Goal: Information Seeking & Learning: Learn about a topic

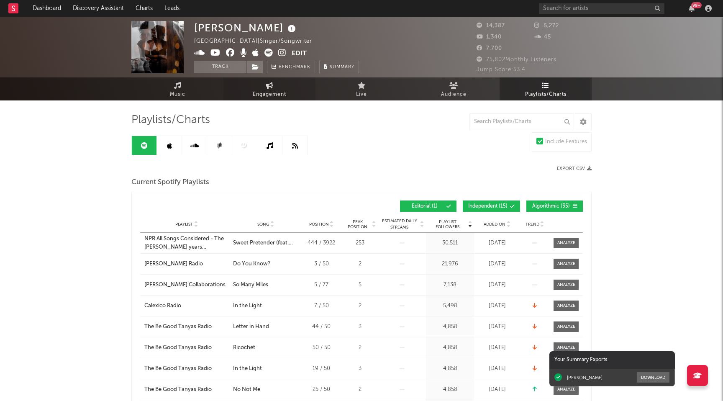
click at [269, 87] on icon at bounding box center [269, 85] width 7 height 7
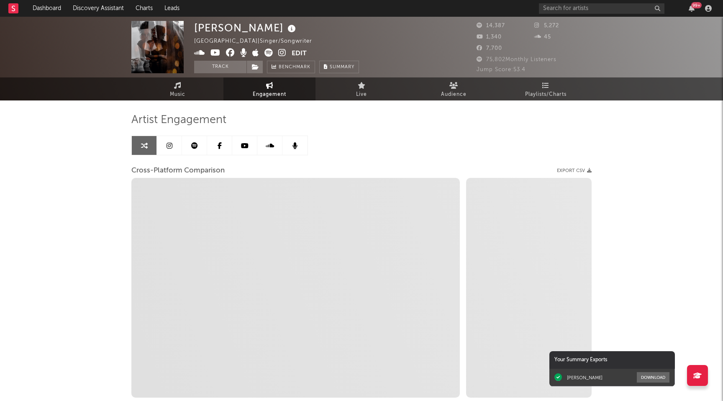
select select "1w"
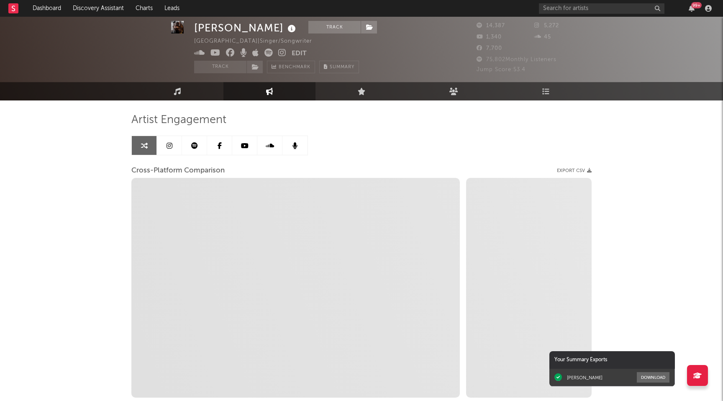
scroll to position [11, 0]
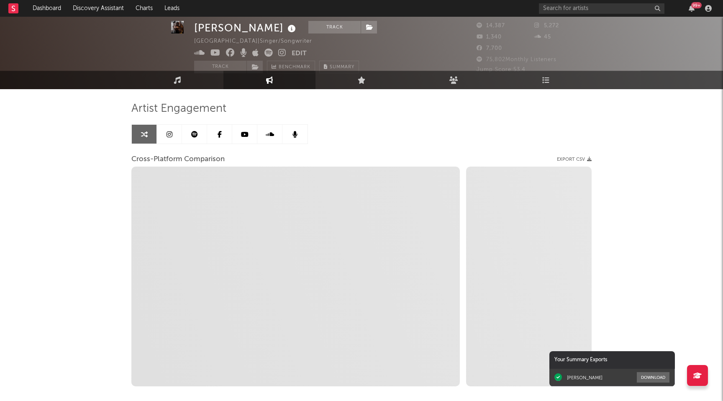
select select "1m"
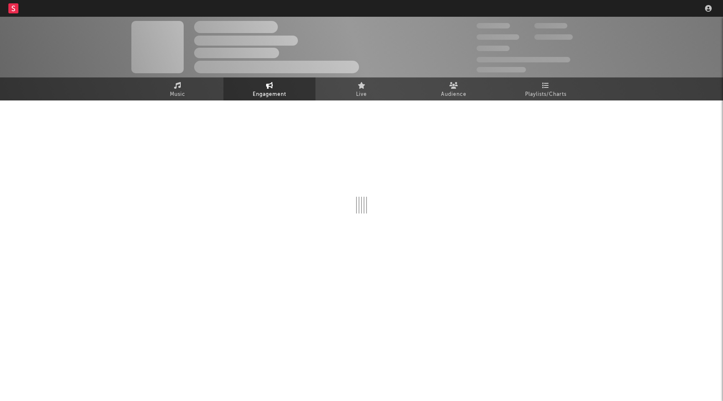
select select "1w"
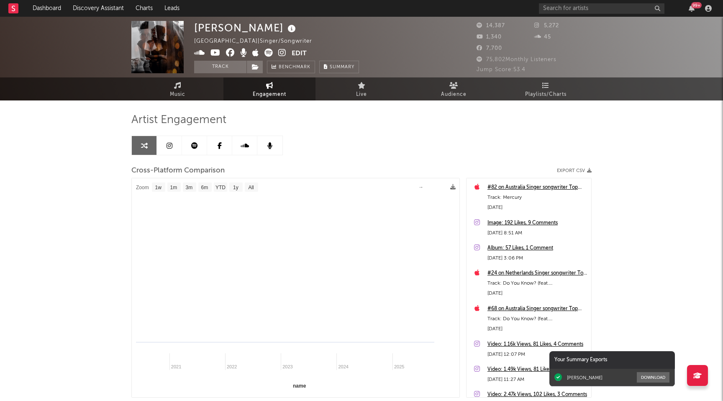
select select "1m"
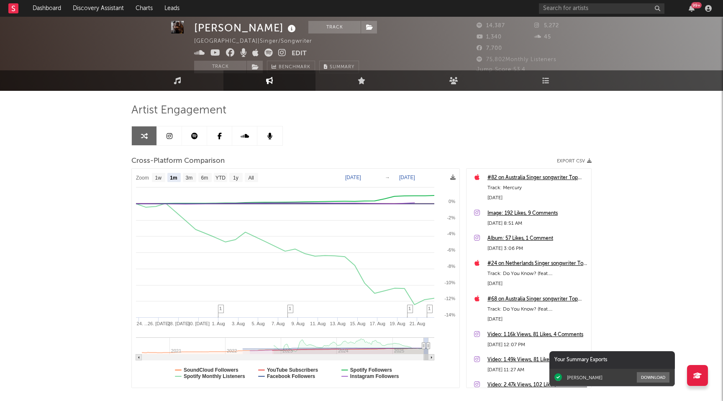
scroll to position [6, 0]
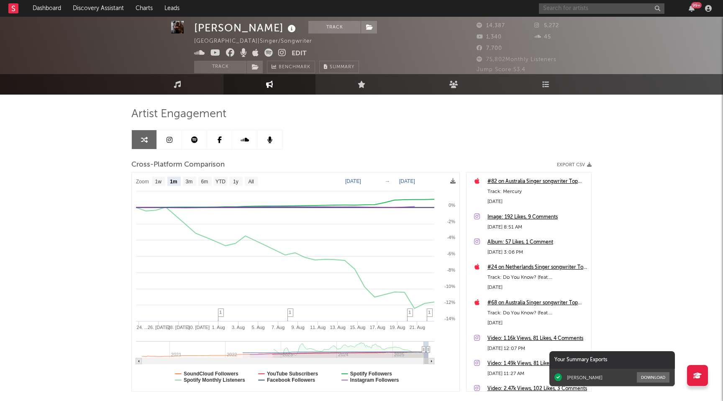
click at [551, 8] on input "text" at bounding box center [601, 8] width 125 height 10
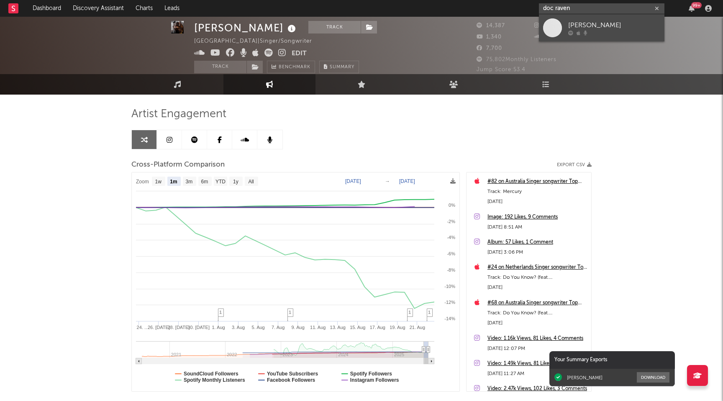
type input "doc raven"
click at [580, 30] on div "Doc Raven" at bounding box center [614, 25] width 92 height 10
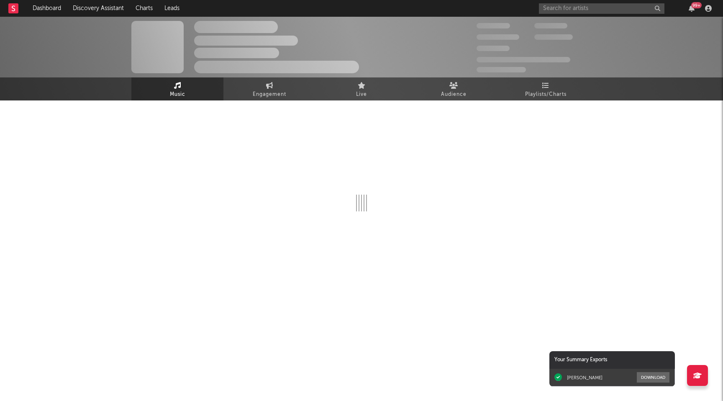
select select "1w"
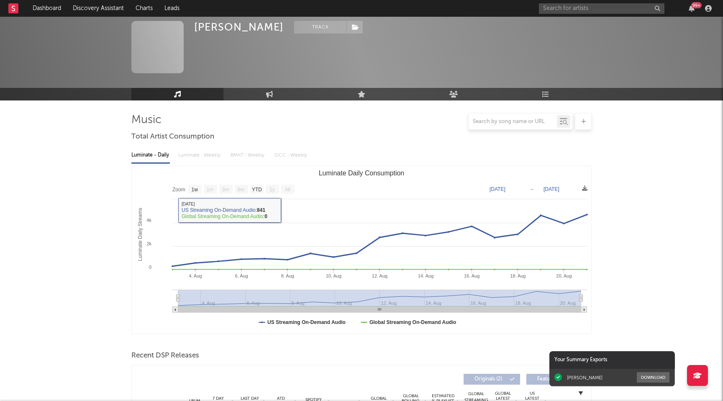
scroll to position [145, 0]
